Goal: Download file/media

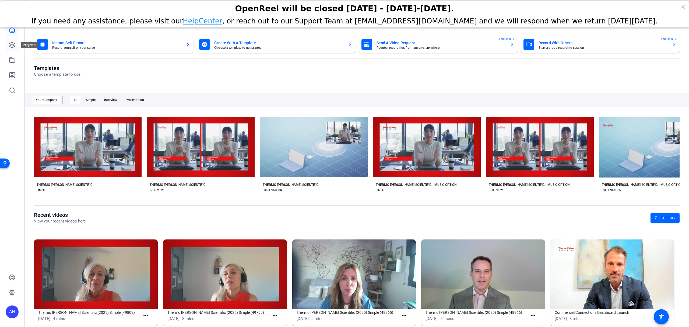
click at [11, 48] on link at bounding box center [12, 44] width 13 height 13
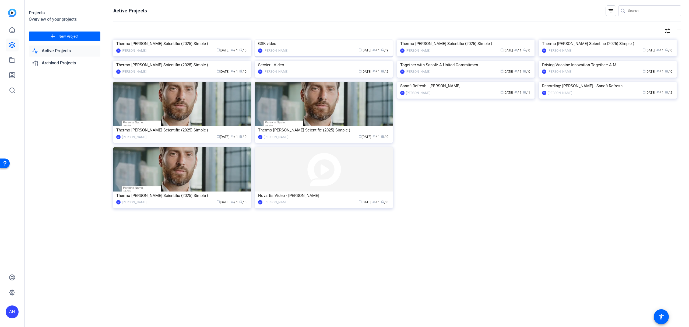
click at [360, 40] on img at bounding box center [324, 40] width 138 height 0
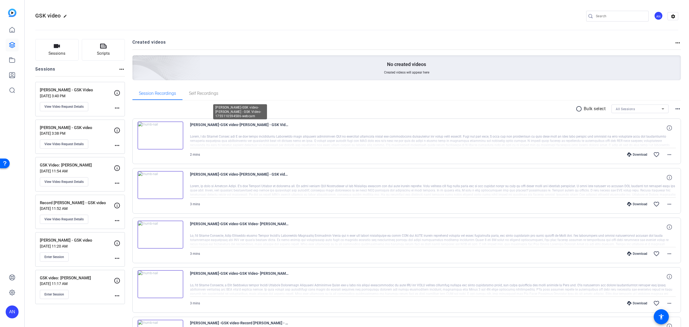
click at [276, 122] on span "[PERSON_NAME]-GSK video-[PERSON_NAME] - GSK Video-1755110594586-webcam" at bounding box center [240, 127] width 100 height 13
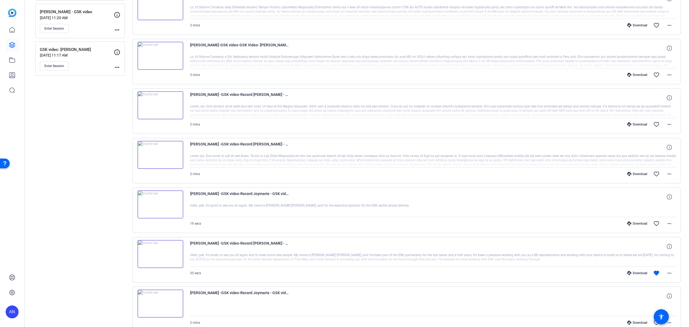
scroll to position [188, 0]
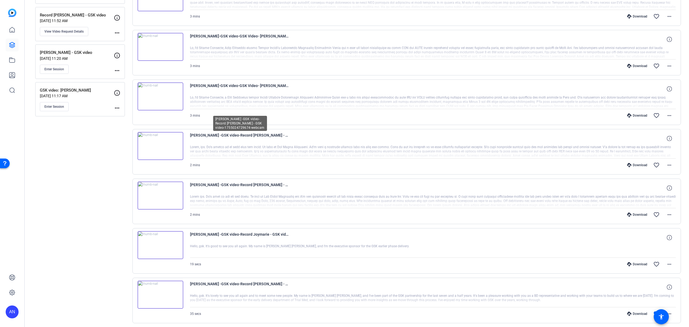
click at [259, 135] on span "[PERSON_NAME] -GSK video-Record [PERSON_NAME] - GSK video-1755024729674-webcam" at bounding box center [240, 138] width 100 height 13
click at [161, 143] on img at bounding box center [161, 146] width 46 height 28
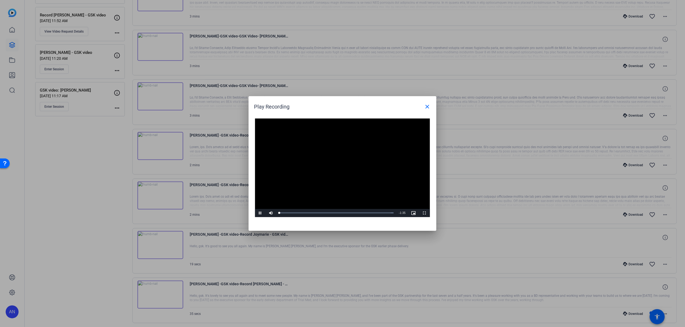
click at [342, 164] on video "Video Player" at bounding box center [342, 167] width 175 height 98
click at [365, 173] on video "Video Player" at bounding box center [342, 167] width 175 height 98
click at [427, 107] on mat-icon "close" at bounding box center [427, 106] width 6 height 6
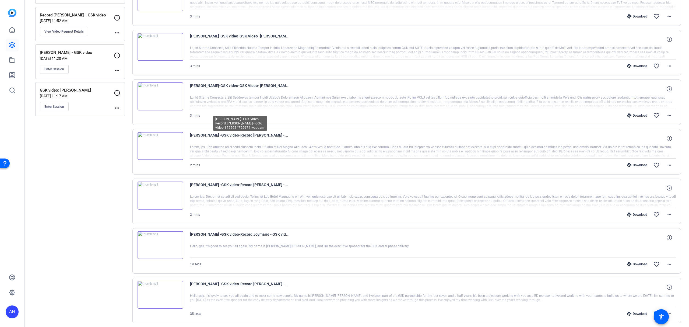
click at [240, 136] on span "[PERSON_NAME] -GSK video-Record [PERSON_NAME] - GSK video-1755024729674-webcam" at bounding box center [240, 138] width 100 height 13
click at [212, 161] on div "2 mins Download favorite_border more_horiz" at bounding box center [433, 164] width 486 height 13
click at [667, 138] on icon at bounding box center [669, 138] width 5 height 5
click at [666, 169] on span at bounding box center [669, 164] width 13 height 13
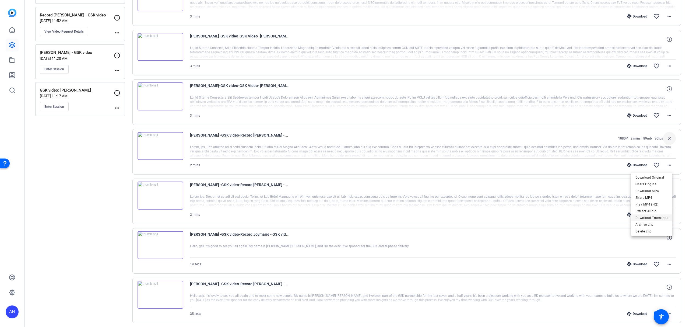
click at [663, 219] on span "Download Transcript" at bounding box center [651, 217] width 32 height 6
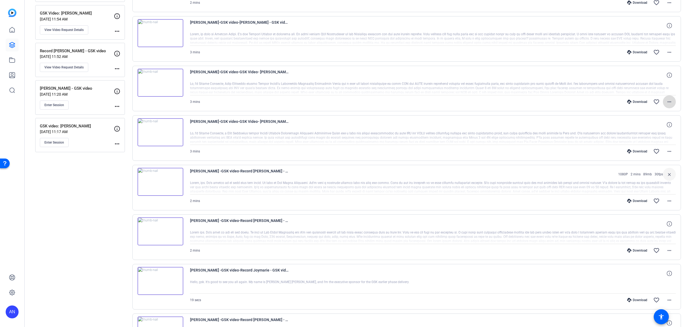
click at [669, 100] on span at bounding box center [669, 101] width 13 height 13
click at [658, 153] on span "Download Transcript" at bounding box center [651, 154] width 32 height 6
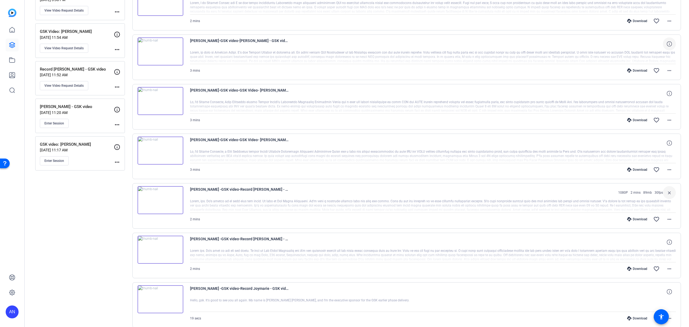
scroll to position [116, 0]
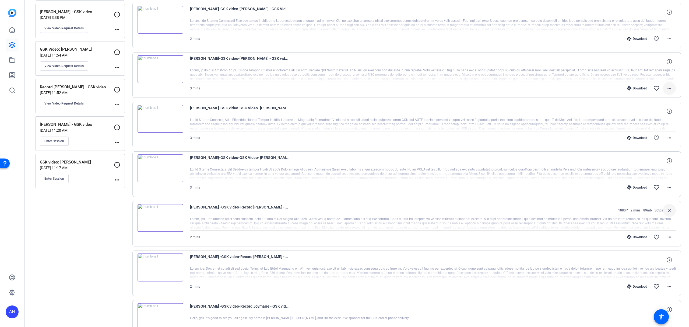
click at [668, 88] on mat-icon "more_horiz" at bounding box center [669, 88] width 6 height 6
click at [660, 138] on span "Download Transcript" at bounding box center [651, 140] width 32 height 6
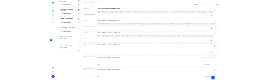
scroll to position [44, 0]
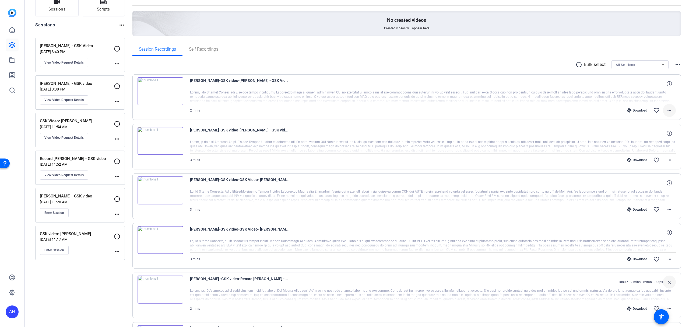
click at [666, 110] on mat-icon "more_horiz" at bounding box center [669, 110] width 6 height 6
click at [657, 164] on span "Download Transcript" at bounding box center [651, 162] width 32 height 6
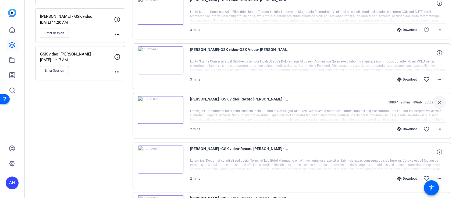
scroll to position [188, 0]
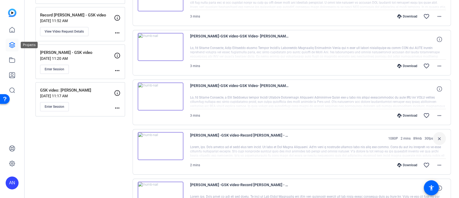
click at [10, 44] on icon at bounding box center [11, 44] width 5 height 5
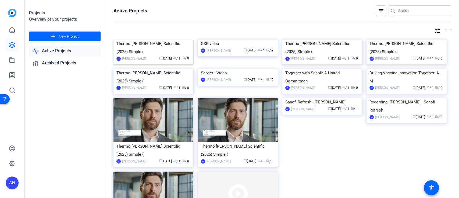
click at [184, 40] on img at bounding box center [154, 40] width 80 height 0
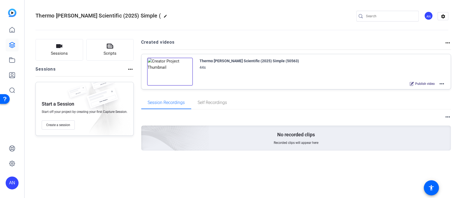
click at [226, 82] on div "Publish video more_horiz" at bounding box center [323, 83] width 246 height 7
click at [11, 40] on link at bounding box center [12, 44] width 13 height 13
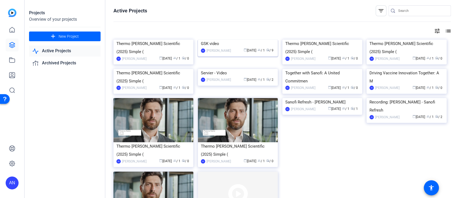
click at [265, 40] on img at bounding box center [238, 40] width 80 height 0
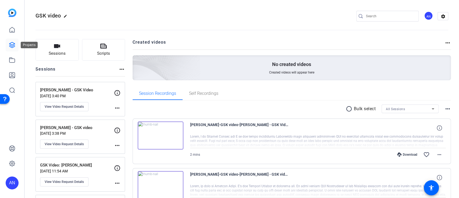
click at [13, 45] on icon at bounding box center [12, 45] width 6 height 6
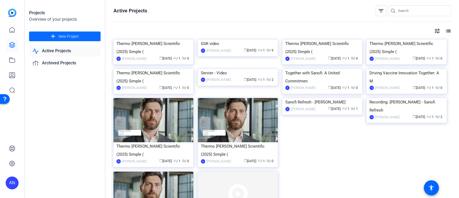
click at [61, 36] on span "New Project" at bounding box center [69, 37] width 20 height 6
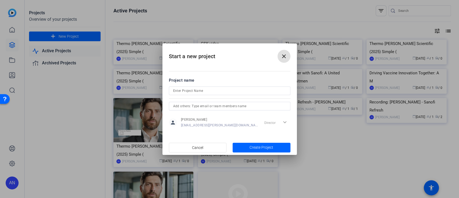
click at [283, 56] on mat-icon "close" at bounding box center [284, 56] width 6 height 6
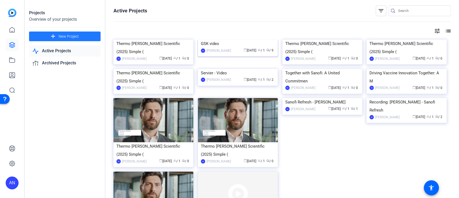
click at [241, 40] on img at bounding box center [238, 40] width 80 height 0
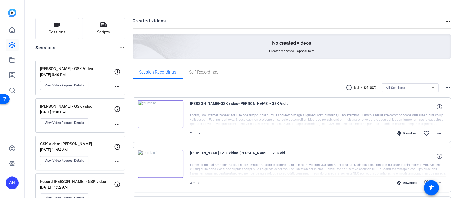
scroll to position [36, 0]
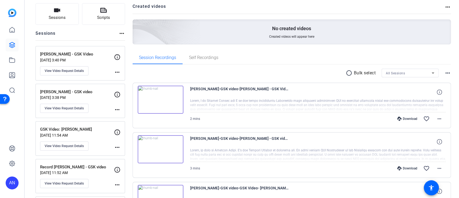
click at [118, 72] on mat-icon "more_horiz" at bounding box center [117, 72] width 6 height 6
click at [118, 72] on div at bounding box center [229, 99] width 459 height 198
click at [15, 31] on icon at bounding box center [12, 30] width 6 height 6
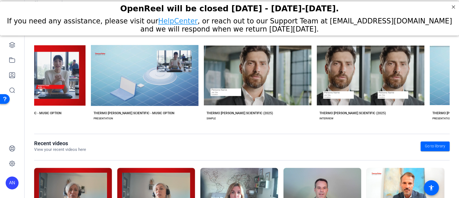
scroll to position [0, 600]
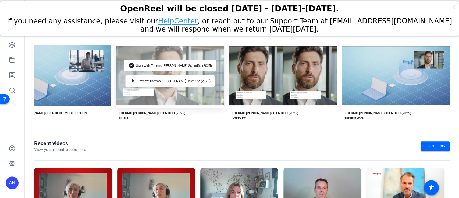
click at [204, 88] on div "check_circle Start with Thermo [PERSON_NAME] Scientific (2025) play_arrow Previ…" at bounding box center [170, 76] width 108 height 66
click at [210, 97] on div "check_circle Start with Thermo [PERSON_NAME] Scientific (2025) play_arrow Previ…" at bounding box center [170, 76] width 108 height 66
click at [176, 93] on div "check_circle Start with Thermo [PERSON_NAME] Scientific (2025) play_arrow Previ…" at bounding box center [170, 76] width 108 height 66
click at [151, 64] on span "Start with Thermo [PERSON_NAME] Scientific (2025)" at bounding box center [174, 65] width 76 height 3
